Goal: Task Accomplishment & Management: Complete application form

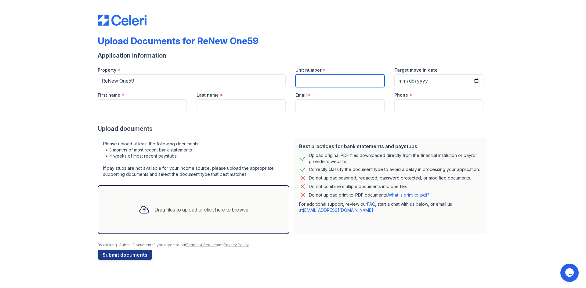
click at [310, 80] on input "Unit number" at bounding box center [339, 80] width 89 height 13
type input "127"
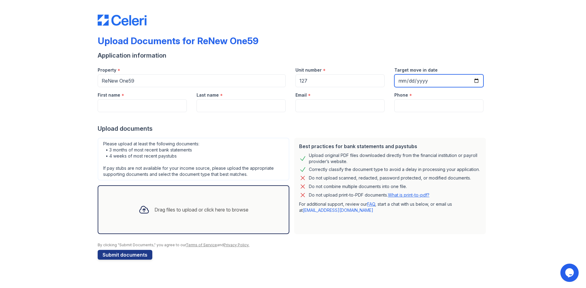
click at [477, 80] on input "Target move in date" at bounding box center [438, 80] width 89 height 13
type input "[DATE]"
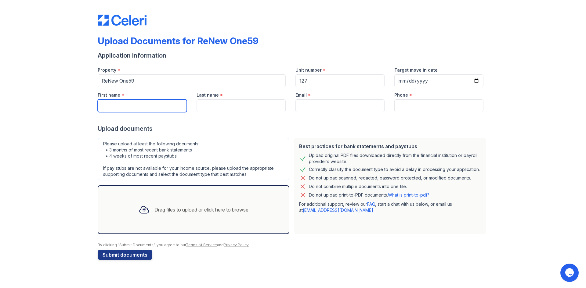
click at [154, 105] on input "First name" at bounding box center [142, 105] width 89 height 13
type input "[PERSON_NAME]"
type input "Kian"
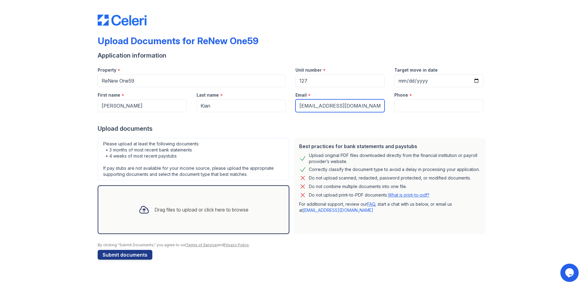
type input "[EMAIL_ADDRESS][DOMAIN_NAME]"
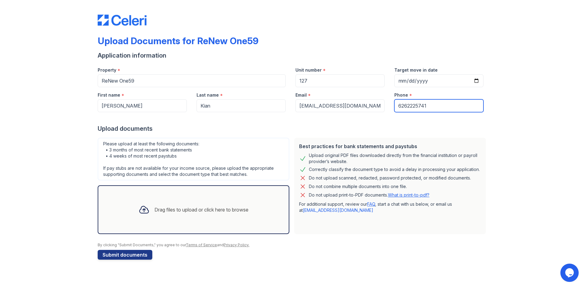
type input "6262225741"
click at [178, 202] on div "Drag files to upload or click here to browse" at bounding box center [194, 209] width 120 height 21
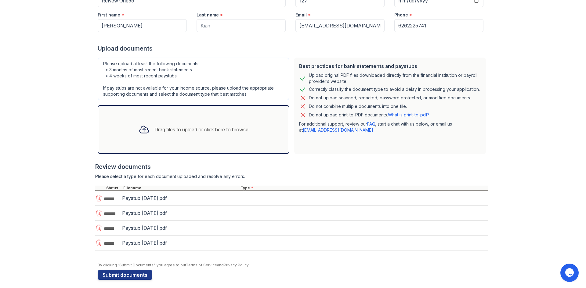
scroll to position [81, 0]
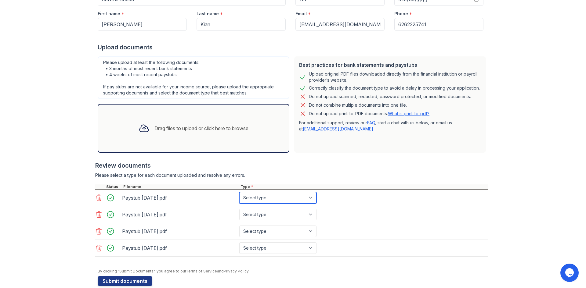
click at [282, 200] on select "Select type Paystub Bank Statement Offer Letter Tax Documents Benefit Award Let…" at bounding box center [277, 198] width 77 height 12
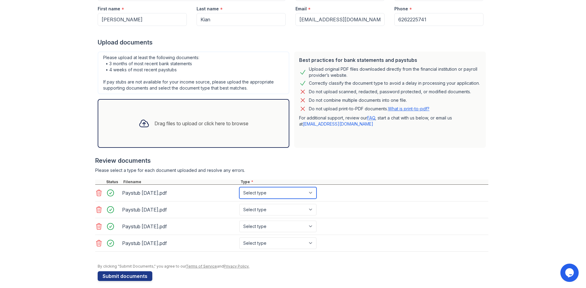
scroll to position [91, 0]
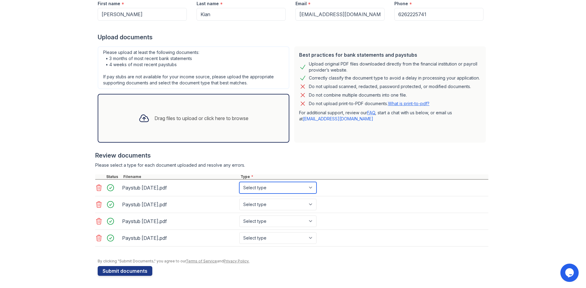
click at [289, 183] on select "Select type Paystub Bank Statement Offer Letter Tax Documents Benefit Award Let…" at bounding box center [277, 188] width 77 height 12
select select "paystub"
click at [239, 182] on select "Select type Paystub Bank Statement Offer Letter Tax Documents Benefit Award Let…" at bounding box center [277, 188] width 77 height 12
click at [286, 204] on select "Select type Paystub Bank Statement Offer Letter Tax Documents Benefit Award Let…" at bounding box center [277, 205] width 77 height 12
select select "paystub"
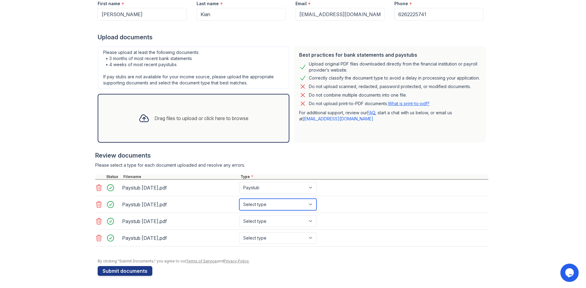
click at [239, 199] on select "Select type Paystub Bank Statement Offer Letter Tax Documents Benefit Award Let…" at bounding box center [277, 205] width 77 height 12
click at [285, 221] on select "Select type Paystub Bank Statement Offer Letter Tax Documents Benefit Award Let…" at bounding box center [277, 222] width 77 height 12
select select "paystub"
click at [239, 216] on select "Select type Paystub Bank Statement Offer Letter Tax Documents Benefit Award Let…" at bounding box center [277, 222] width 77 height 12
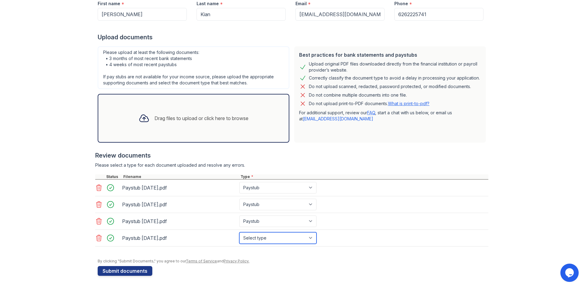
click at [275, 236] on select "Select type Paystub Bank Statement Offer Letter Tax Documents Benefit Award Let…" at bounding box center [277, 238] width 77 height 12
select select "paystub"
click at [239, 232] on select "Select type Paystub Bank Statement Offer Letter Tax Documents Benefit Award Let…" at bounding box center [277, 238] width 77 height 12
click at [282, 169] on div at bounding box center [291, 171] width 393 height 6
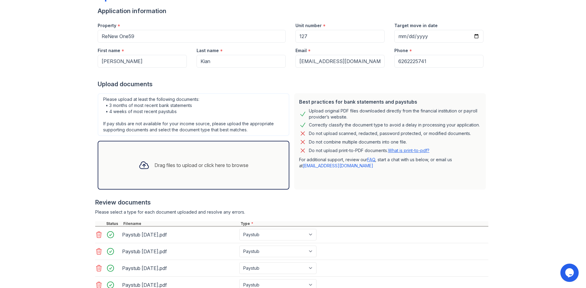
scroll to position [41, 0]
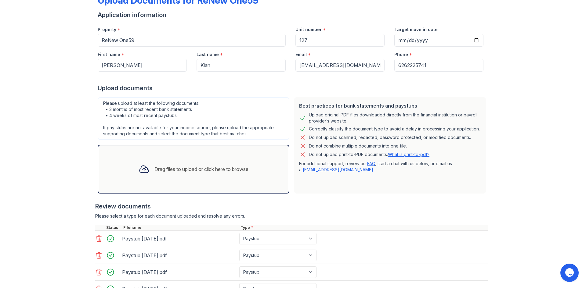
click at [163, 131] on div "Please upload at least the following documents: • 3 months of most recent bank …" at bounding box center [194, 118] width 192 height 43
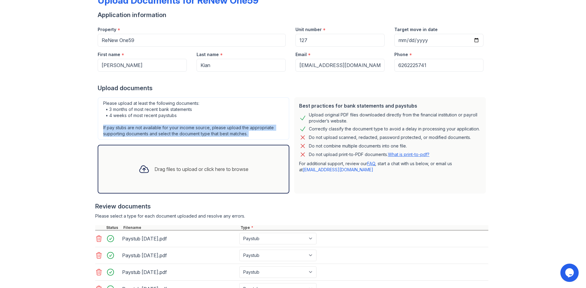
click at [163, 131] on div "Please upload at least the following documents: • 3 months of most recent bank …" at bounding box center [194, 118] width 192 height 43
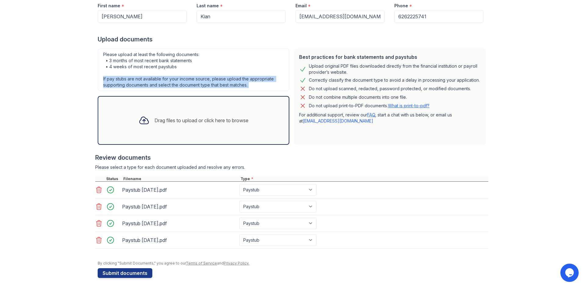
scroll to position [91, 0]
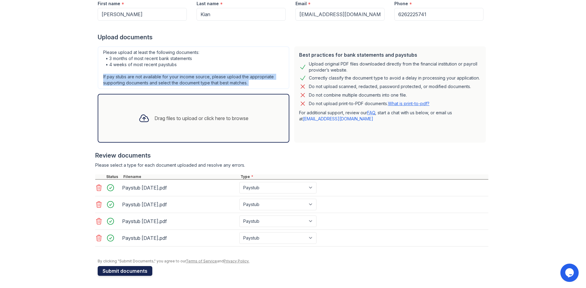
click at [124, 273] on button "Submit documents" at bounding box center [125, 271] width 55 height 10
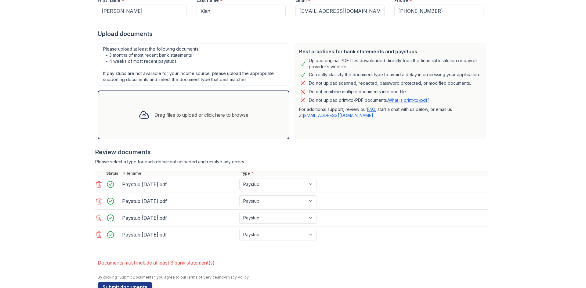
scroll to position [122, 0]
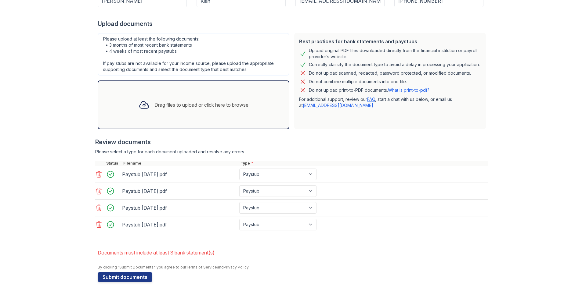
click at [156, 116] on div "Drag files to upload or click here to browse" at bounding box center [194, 105] width 192 height 49
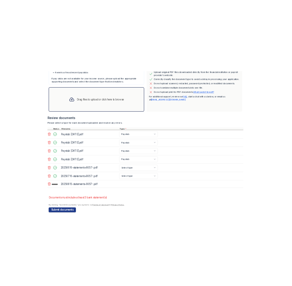
scroll to position [175, 0]
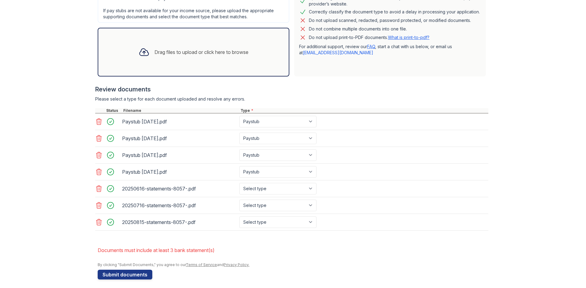
click at [293, 195] on div "20250616-statements-8057-.pdf Select type Paystub Bank Statement Offer Letter T…" at bounding box center [291, 189] width 393 height 17
click at [292, 191] on select "Select type Paystub Bank Statement Offer Letter Tax Documents Benefit Award Let…" at bounding box center [277, 189] width 77 height 12
select select "bank_statement"
click at [239, 183] on select "Select type Paystub Bank Statement Offer Letter Tax Documents Benefit Award Let…" at bounding box center [277, 189] width 77 height 12
click at [285, 203] on select "Select type Paystub Bank Statement Offer Letter Tax Documents Benefit Award Let…" at bounding box center [277, 206] width 77 height 12
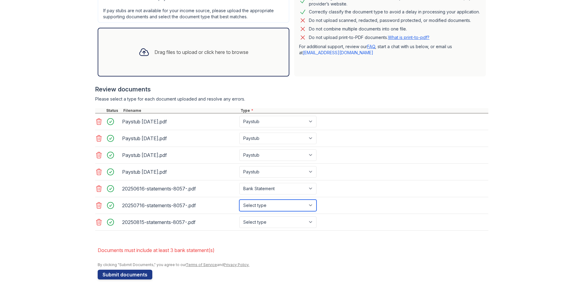
select select "bank_statement"
click at [239, 200] on select "Select type Paystub Bank Statement Offer Letter Tax Documents Benefit Award Let…" at bounding box center [277, 206] width 77 height 12
click at [281, 216] on div "20250815-statements-8057-.pdf Select type Paystub Bank Statement Offer Letter T…" at bounding box center [291, 222] width 393 height 17
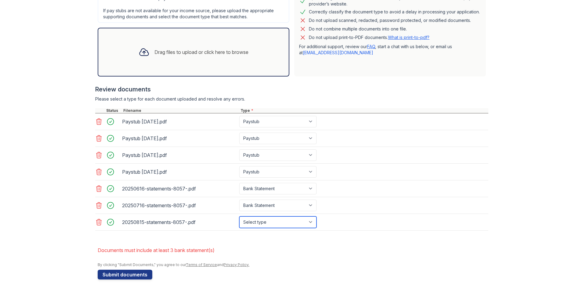
click at [281, 221] on select "Select type Paystub Bank Statement Offer Letter Tax Documents Benefit Award Let…" at bounding box center [277, 223] width 77 height 12
select select "bank_statement"
click at [239, 217] on select "Select type Paystub Bank Statement Offer Letter Tax Documents Benefit Award Let…" at bounding box center [277, 223] width 77 height 12
click at [128, 271] on button "Submit documents" at bounding box center [125, 275] width 55 height 10
